Goal: Task Accomplishment & Management: Use online tool/utility

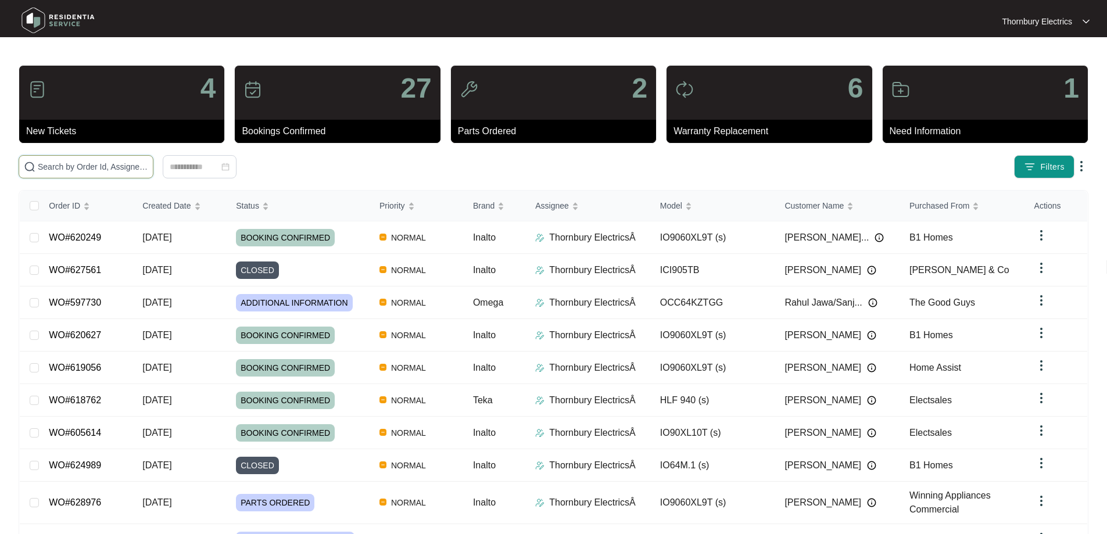
click at [148, 170] on input "text" at bounding box center [93, 166] width 110 height 13
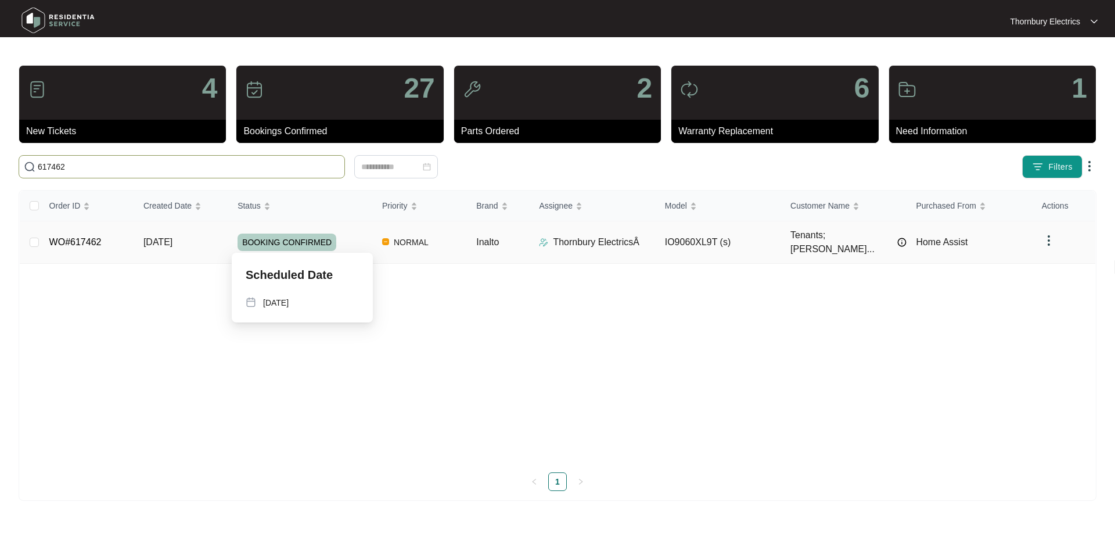
type input "617462"
click at [322, 242] on span "BOOKING CONFIRMED" at bounding box center [287, 242] width 99 height 17
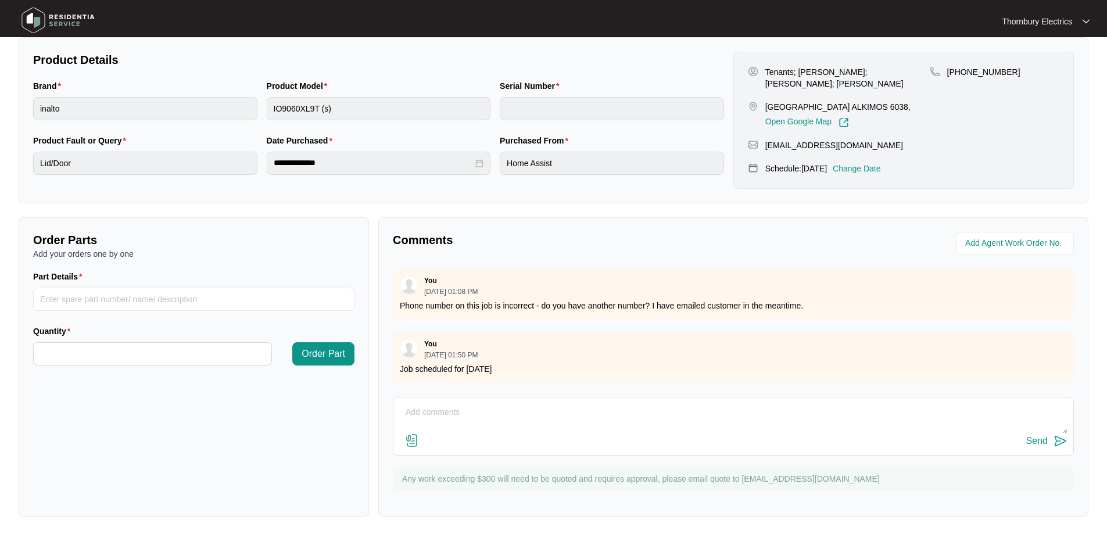
scroll to position [237, 0]
drag, startPoint x: 235, startPoint y: 297, endPoint x: 242, endPoint y: 299, distance: 6.5
click at [235, 297] on input "Part Details" at bounding box center [193, 297] width 321 height 23
paste input "SP14770 door front"
type input "SP14770 door front"
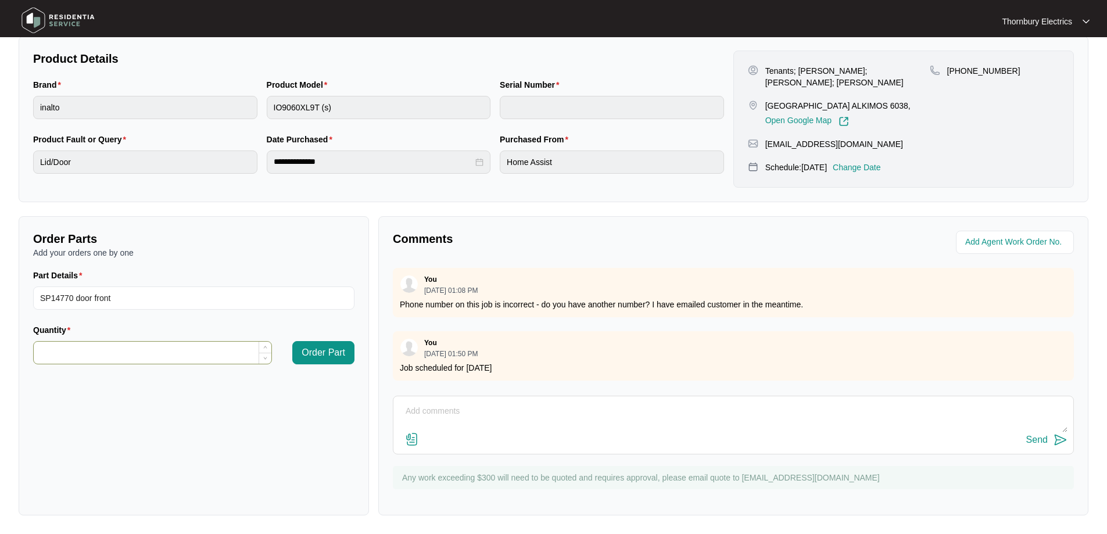
click at [218, 356] on input "Quantity" at bounding box center [153, 353] width 238 height 22
type input "*"
click at [335, 347] on span "Order Part" at bounding box center [323, 353] width 44 height 14
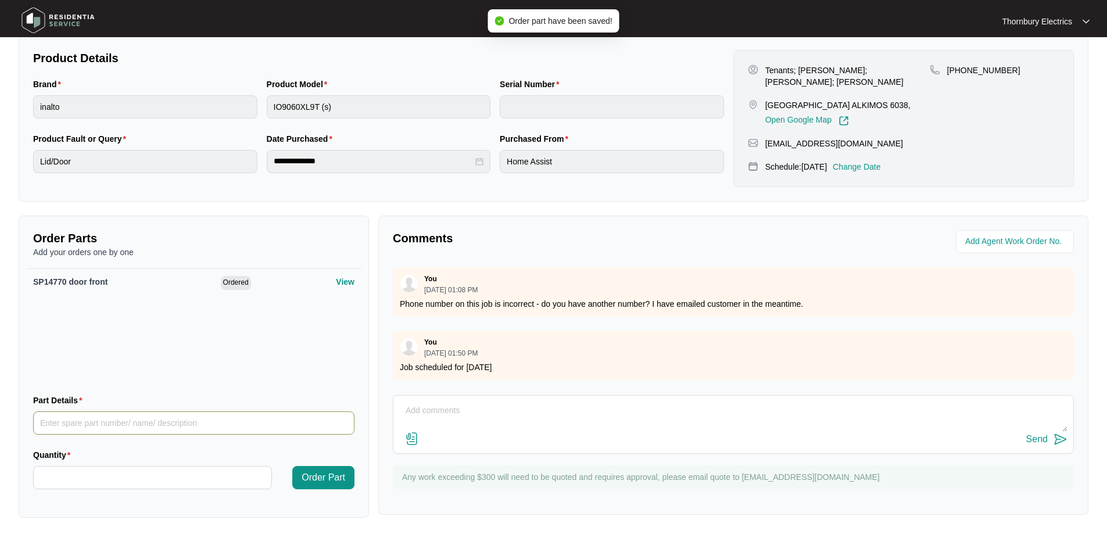
click at [84, 413] on input "Part Details" at bounding box center [193, 422] width 321 height 23
paste input "SP12984 hinges"
type input "SP12984 hinges"
click at [88, 464] on div "Quantity" at bounding box center [152, 456] width 239 height 17
click at [87, 475] on input "Quantity" at bounding box center [153, 477] width 238 height 22
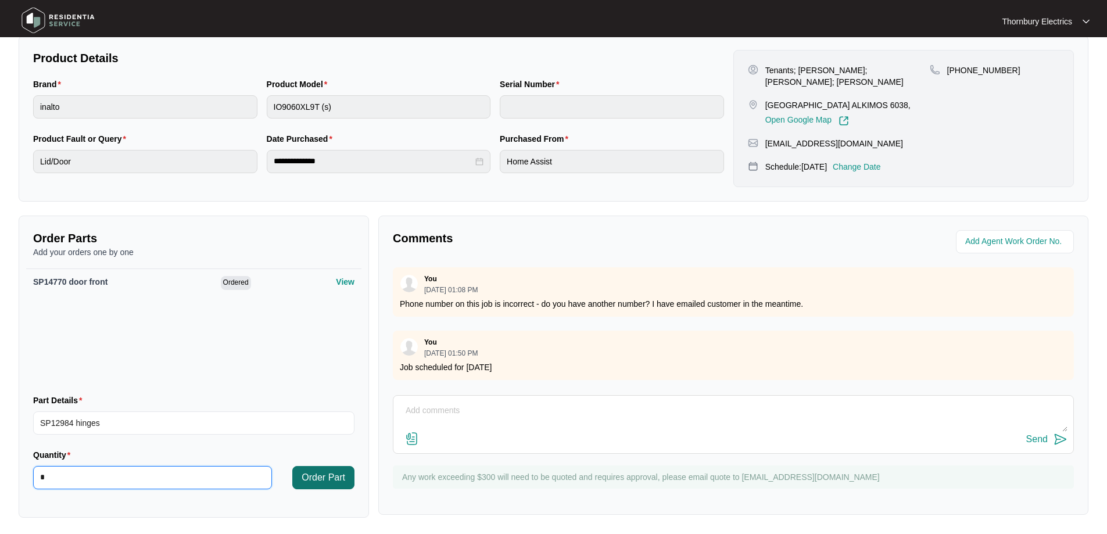
type input "*"
click at [315, 478] on span "Order Part" at bounding box center [323, 478] width 44 height 14
click at [502, 414] on textarea at bounding box center [733, 416] width 668 height 30
paste textarea "Called out to Inalto undermount as door not closing and slamming down Attended …"
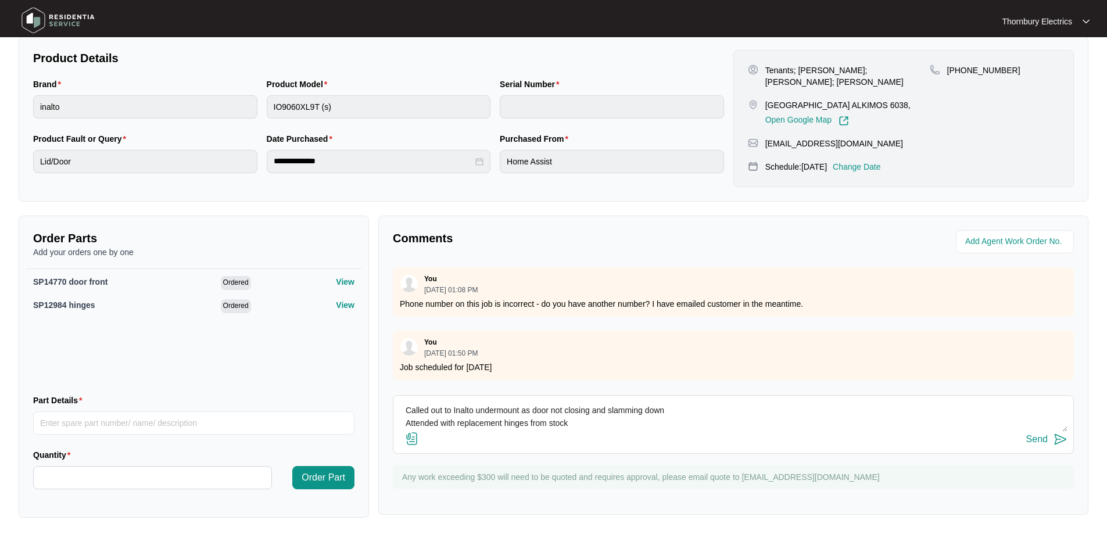
scroll to position [47, 0]
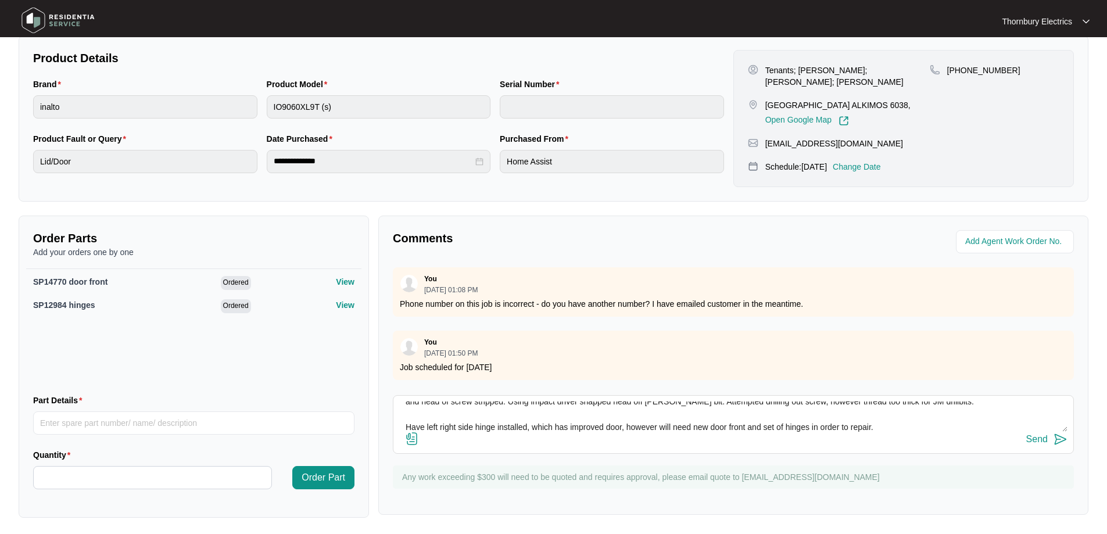
type textarea "Called out to Inalto undermount as door not closing and slamming down Attended …"
click at [1053, 439] on img at bounding box center [1060, 439] width 14 height 14
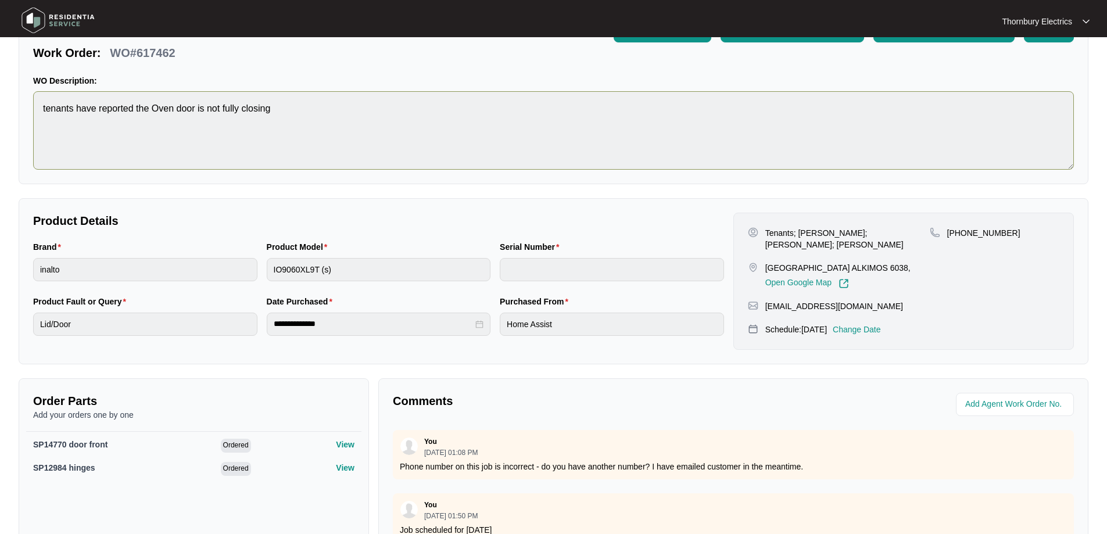
scroll to position [0, 0]
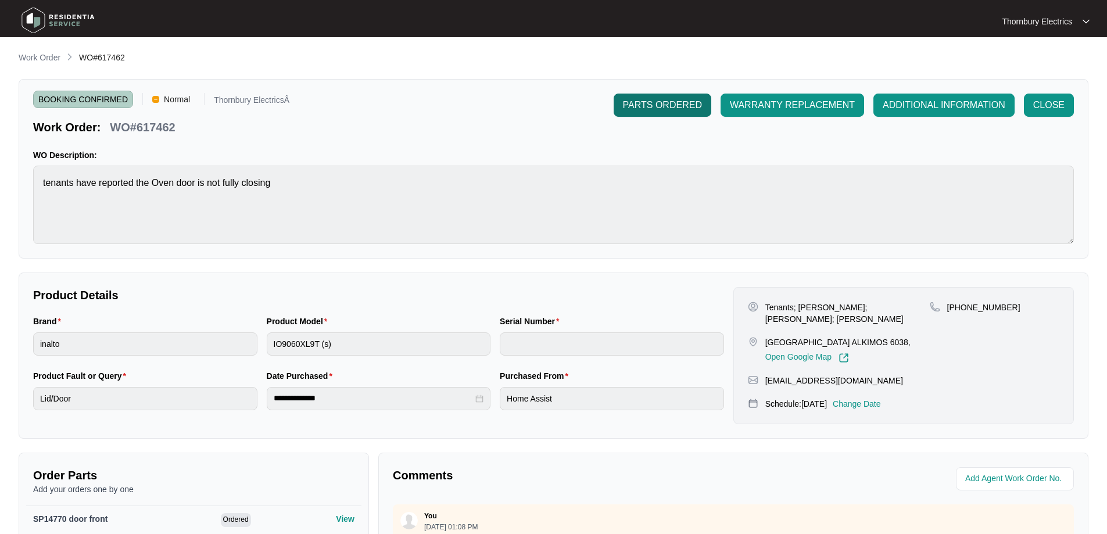
click at [688, 111] on span "PARTS ORDERED" at bounding box center [662, 105] width 79 height 14
